Goal: Obtain resource: Download file/media

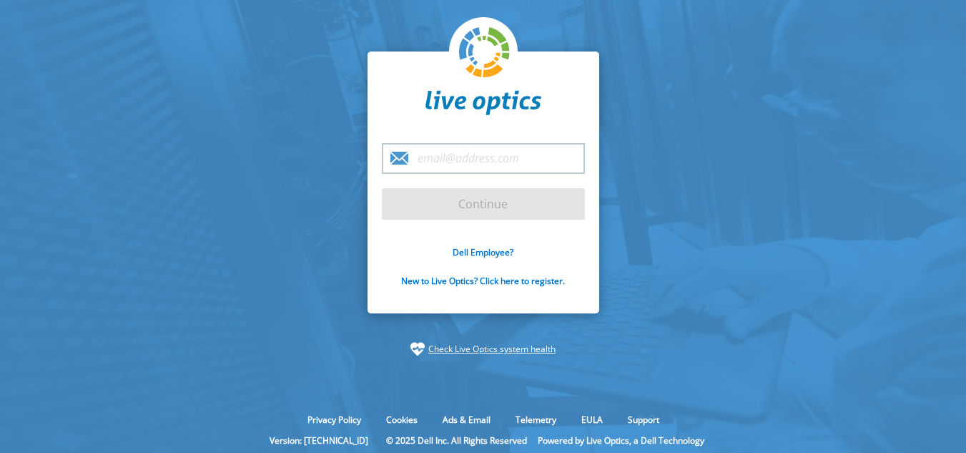
click at [488, 152] on input "email" at bounding box center [483, 158] width 203 height 31
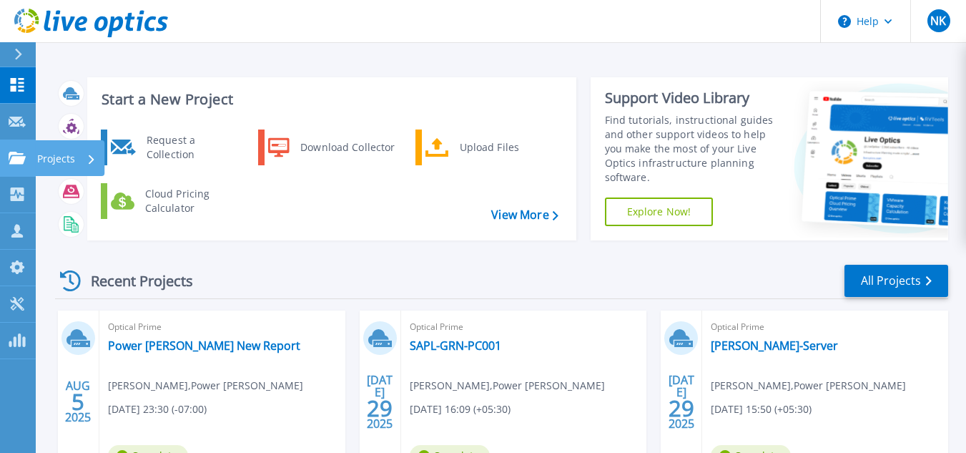
click at [51, 157] on p "Projects" at bounding box center [56, 158] width 38 height 37
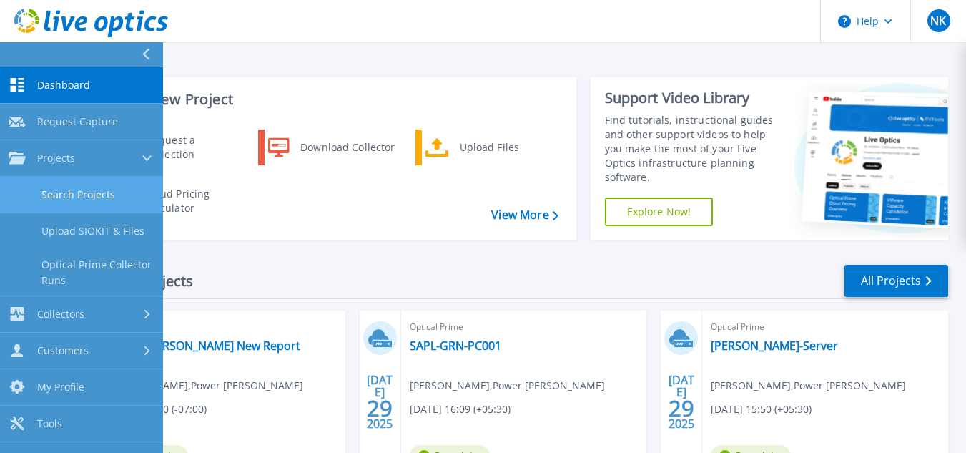
click at [96, 193] on link "Search Projects" at bounding box center [81, 195] width 163 height 36
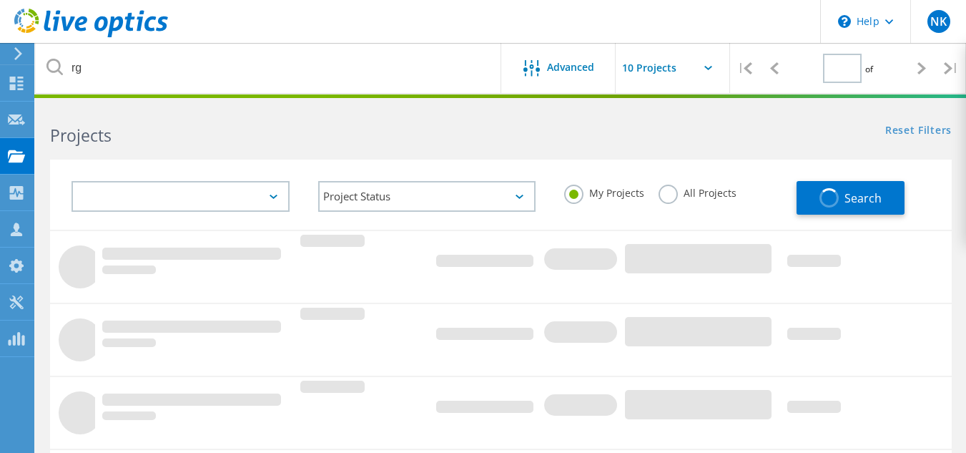
type input "1"
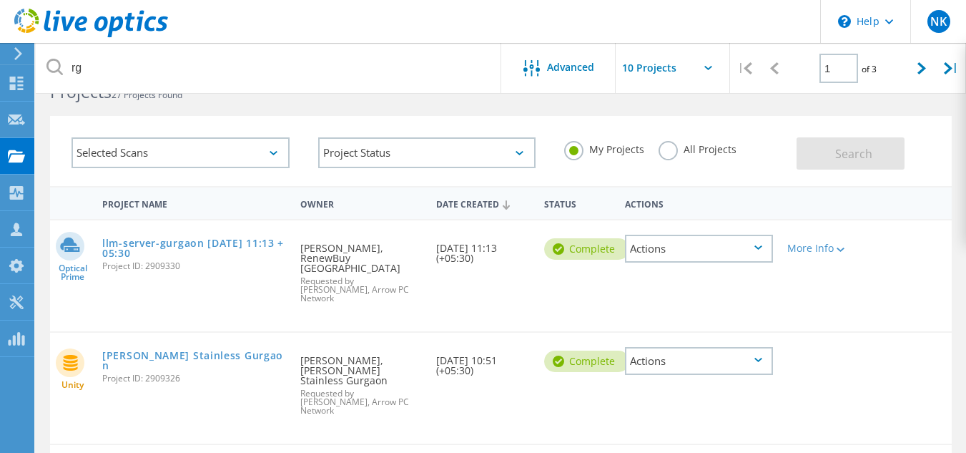
scroll to position [43, 0]
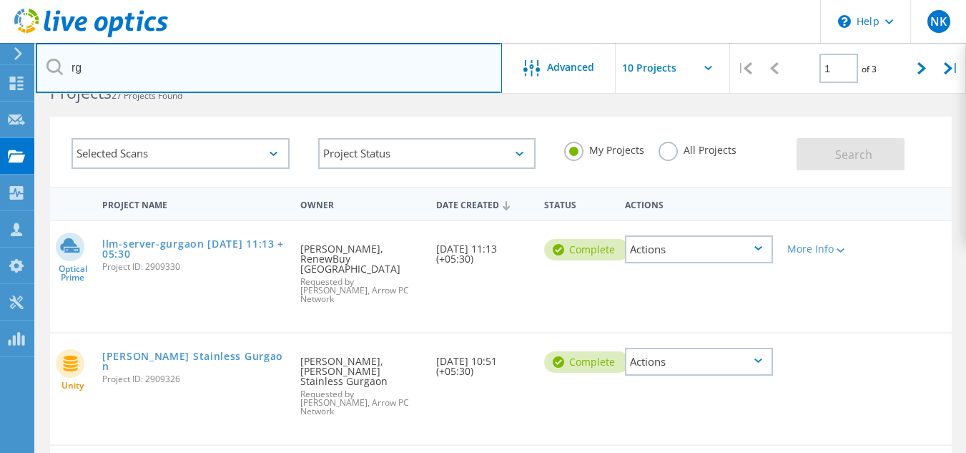
click at [140, 64] on input "rg" at bounding box center [269, 68] width 466 height 50
type input "r"
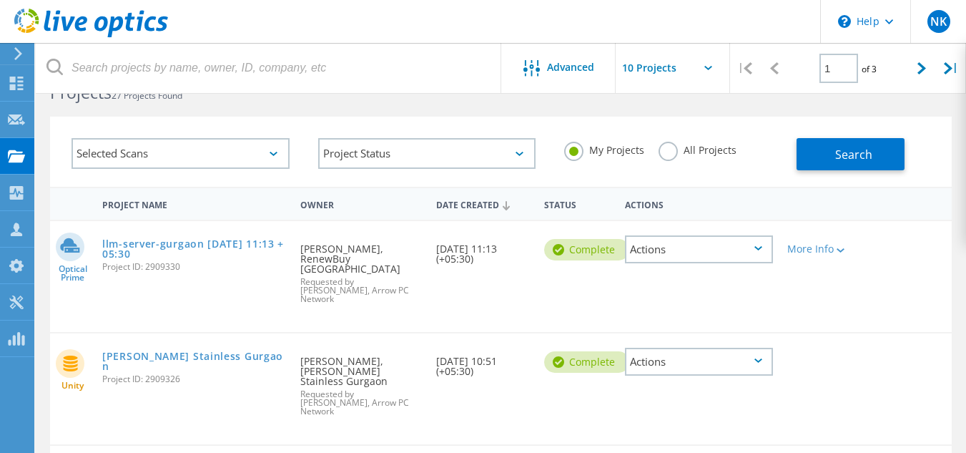
click at [444, 3] on header "\n Help Explore Helpful Articles Contact Support NK Channel Partner Naresh Kuma…" at bounding box center [483, 21] width 966 height 43
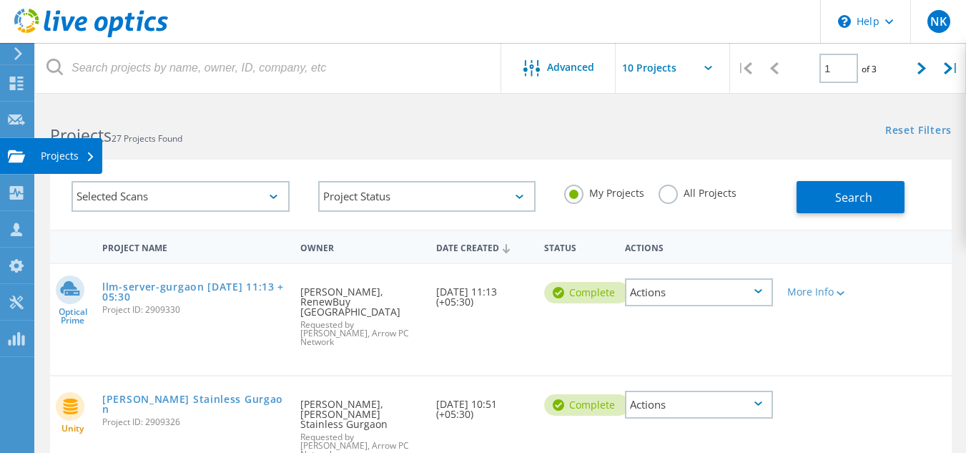
click at [54, 158] on div "Projects" at bounding box center [68, 156] width 54 height 10
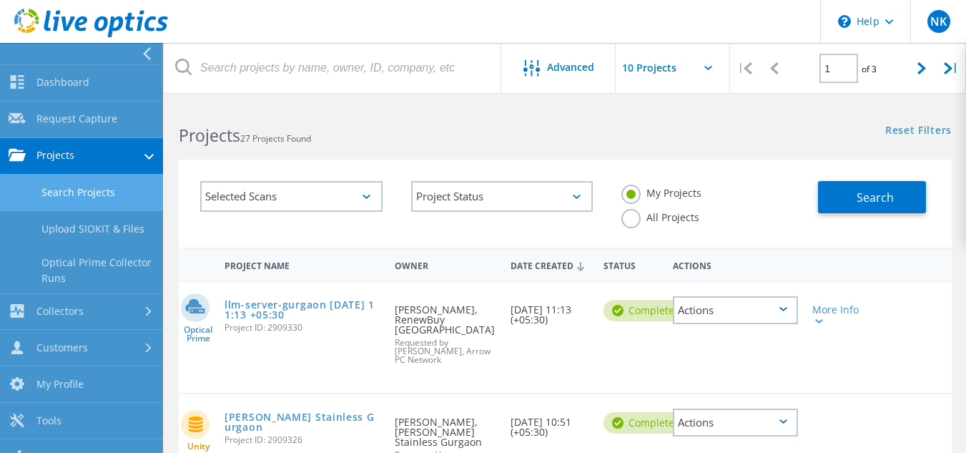
click at [93, 198] on link "Search Projects" at bounding box center [81, 192] width 163 height 36
click at [91, 186] on link "Search Projects" at bounding box center [81, 192] width 163 height 36
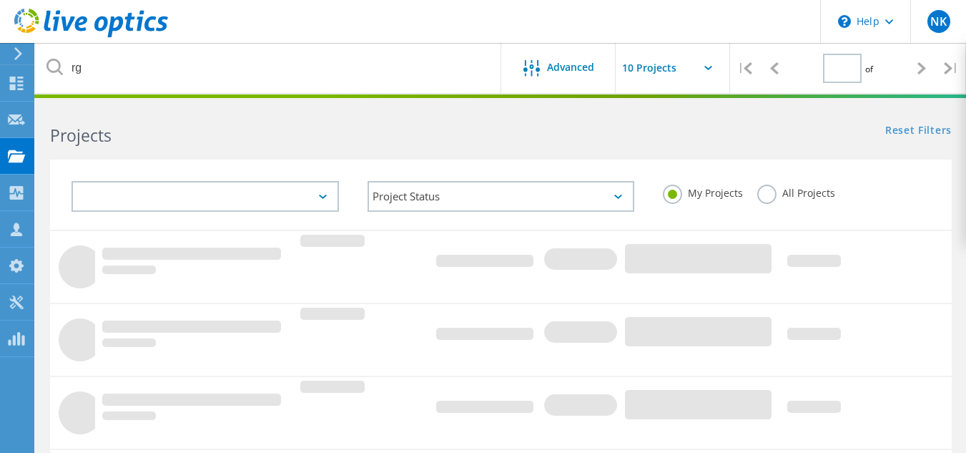
type input "1"
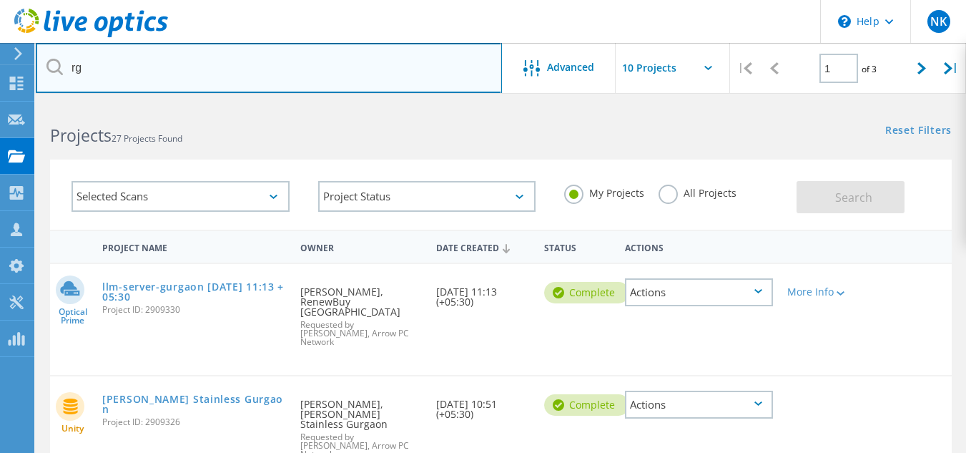
click at [169, 87] on input "rg" at bounding box center [269, 68] width 466 height 50
type input "r"
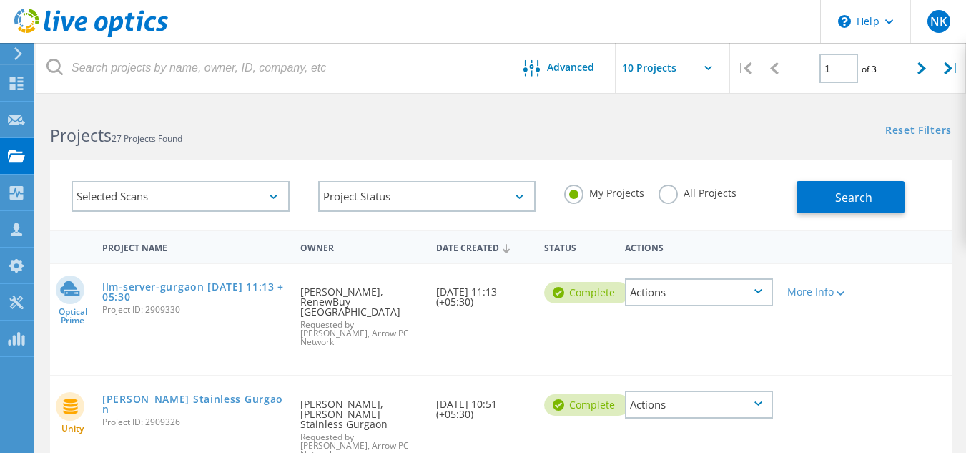
click at [326, 127] on h2 "Projects 27 Projects Found" at bounding box center [268, 136] width 436 height 24
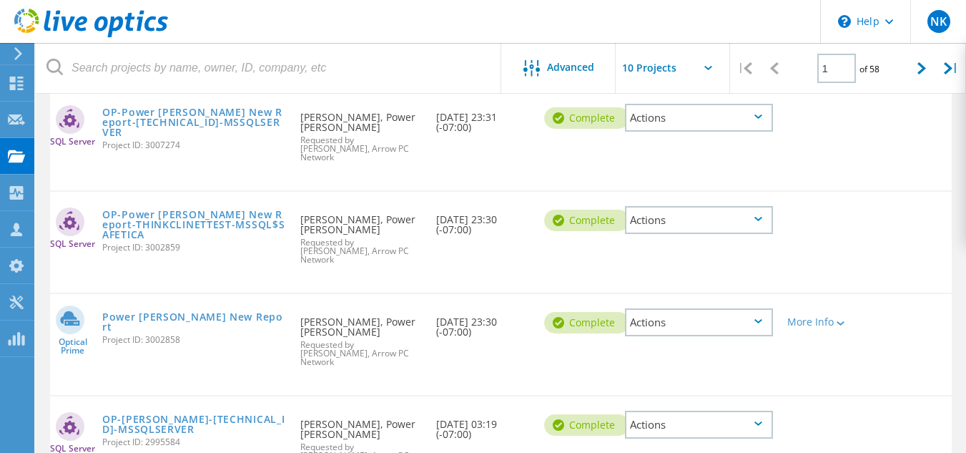
scroll to position [175, 0]
click at [189, 311] on link "Power [PERSON_NAME] New Report" at bounding box center [194, 321] width 184 height 20
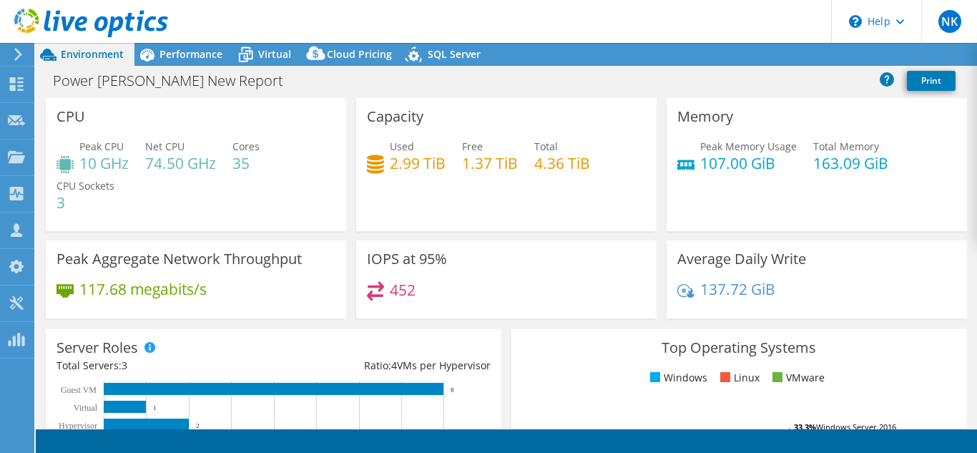
select select "USD"
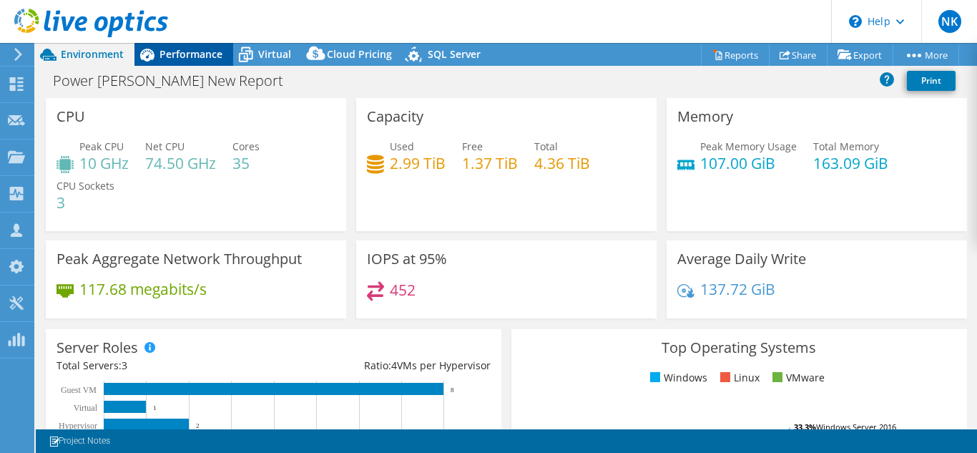
click at [193, 56] on span "Performance" at bounding box center [190, 54] width 63 height 14
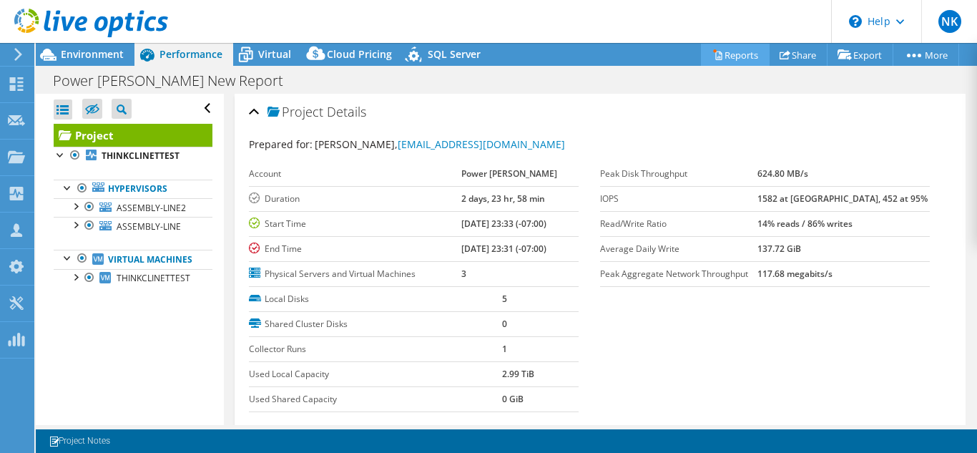
click at [741, 55] on link "Reports" at bounding box center [735, 55] width 69 height 22
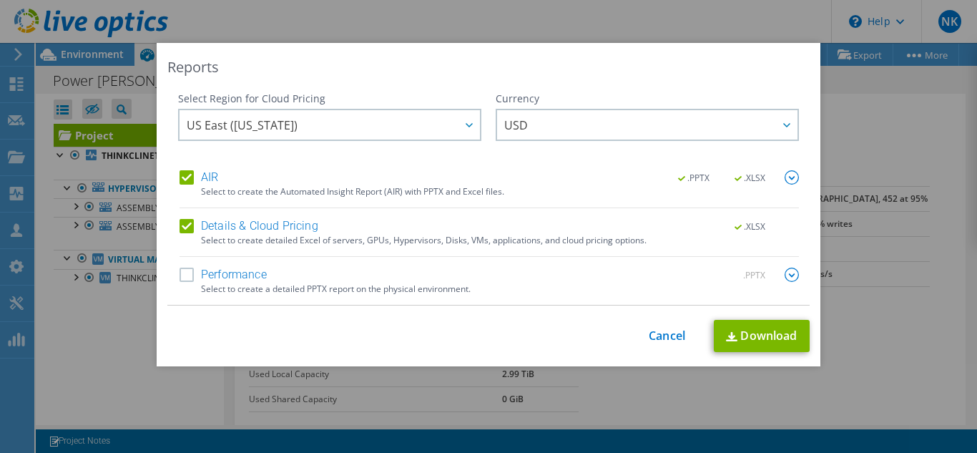
click at [183, 271] on label "Performance" at bounding box center [222, 274] width 87 height 14
click at [0, 0] on input "Performance" at bounding box center [0, 0] width 0 height 0
click at [181, 224] on label "Details & Cloud Pricing" at bounding box center [248, 226] width 139 height 14
click at [0, 0] on input "Details & Cloud Pricing" at bounding box center [0, 0] width 0 height 0
click at [180, 174] on label "AIR" at bounding box center [198, 177] width 39 height 14
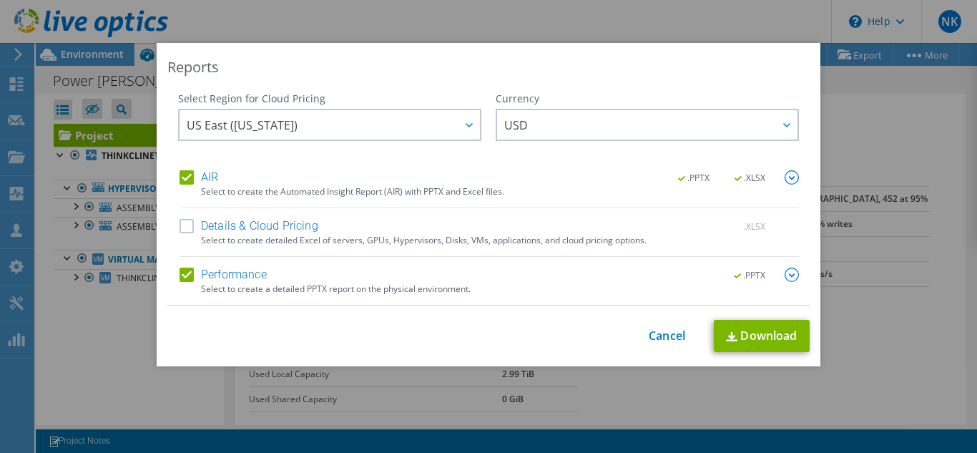
click at [0, 0] on input "AIR" at bounding box center [0, 0] width 0 height 0
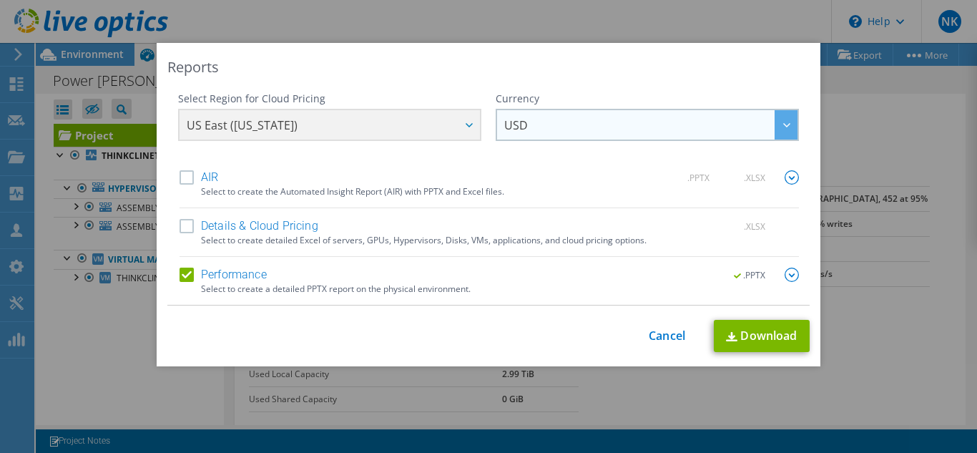
click at [787, 121] on div at bounding box center [785, 124] width 23 height 29
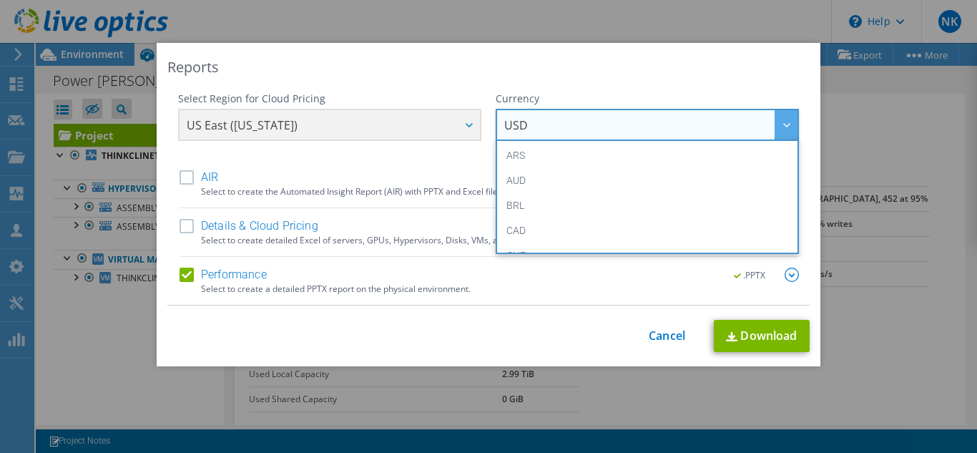
click at [787, 121] on div at bounding box center [785, 124] width 23 height 29
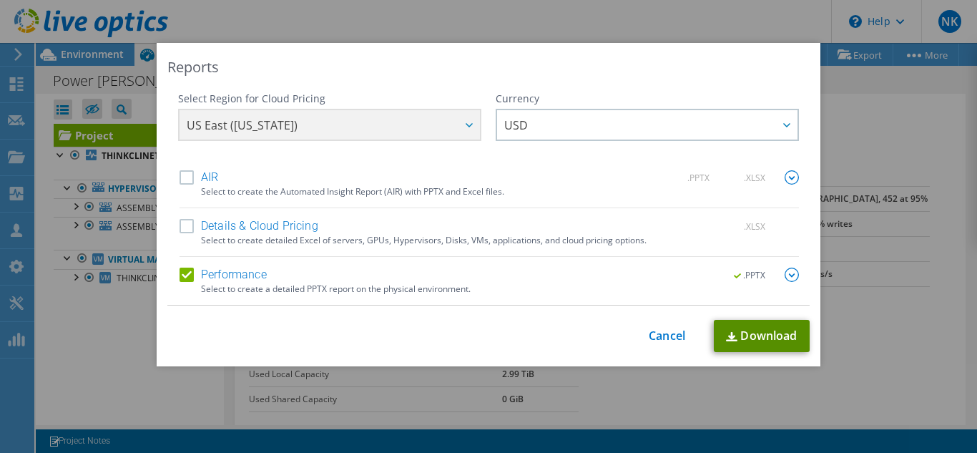
click at [758, 335] on link "Download" at bounding box center [761, 336] width 96 height 32
